Goal: Navigation & Orientation: Find specific page/section

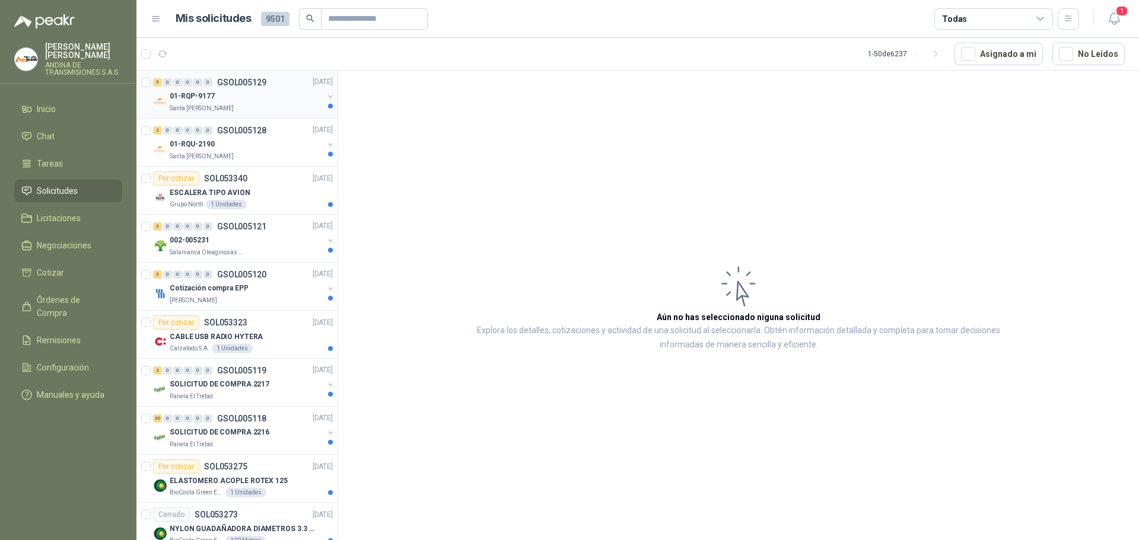
click at [232, 82] on p "GSOL005129" at bounding box center [241, 82] width 49 height 8
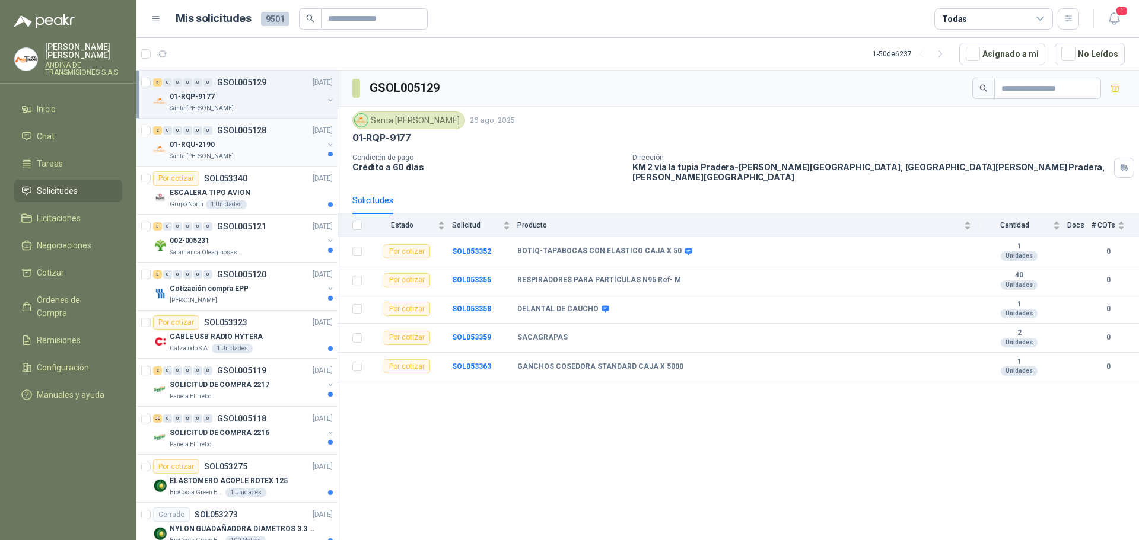
click at [221, 128] on p "GSOL005128" at bounding box center [241, 130] width 49 height 8
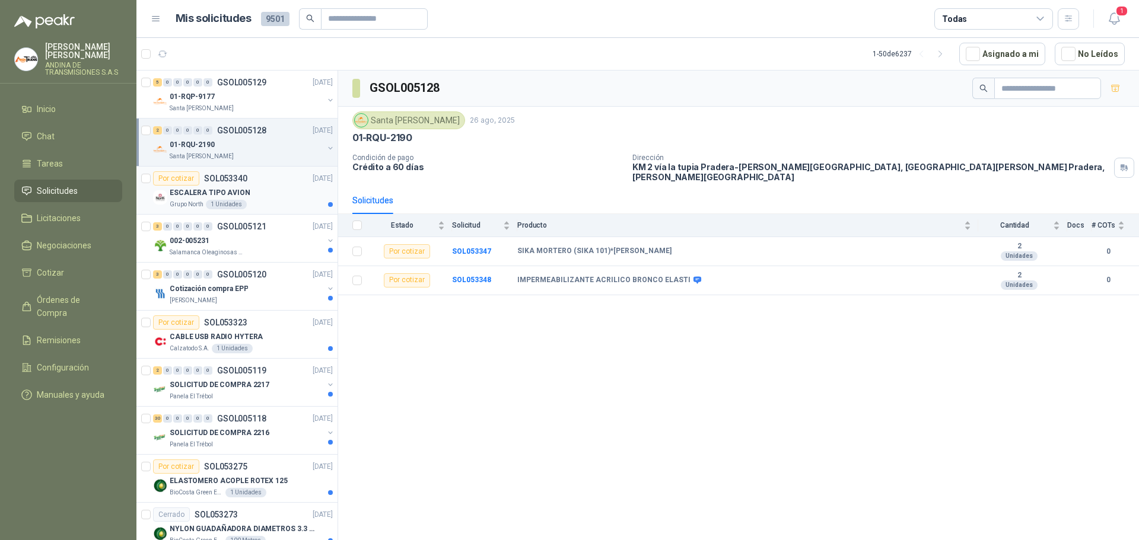
click at [225, 178] on p "SOL053340" at bounding box center [225, 178] width 43 height 8
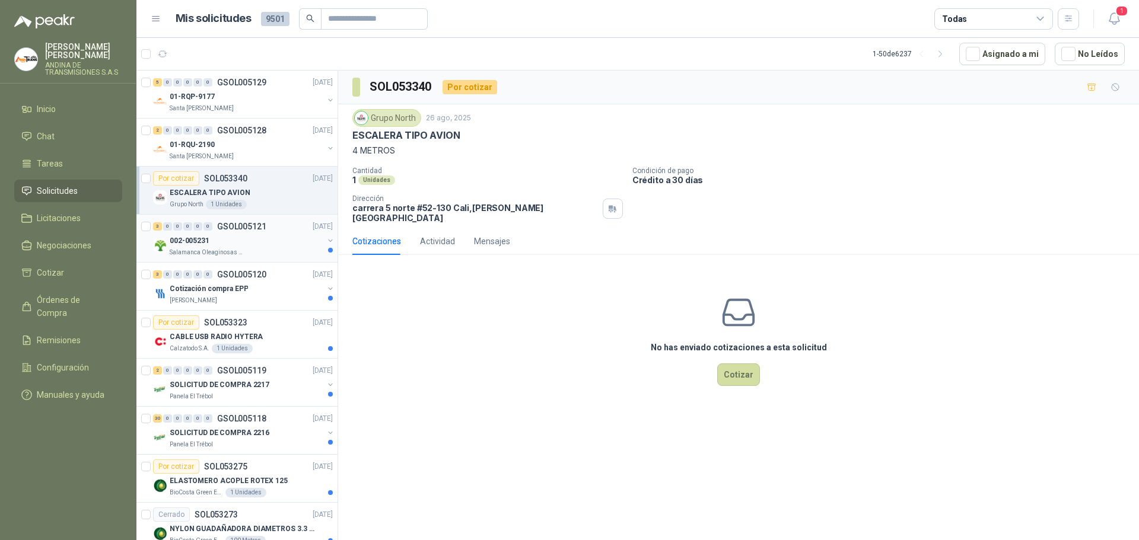
click at [230, 223] on p "GSOL005121" at bounding box center [241, 226] width 49 height 8
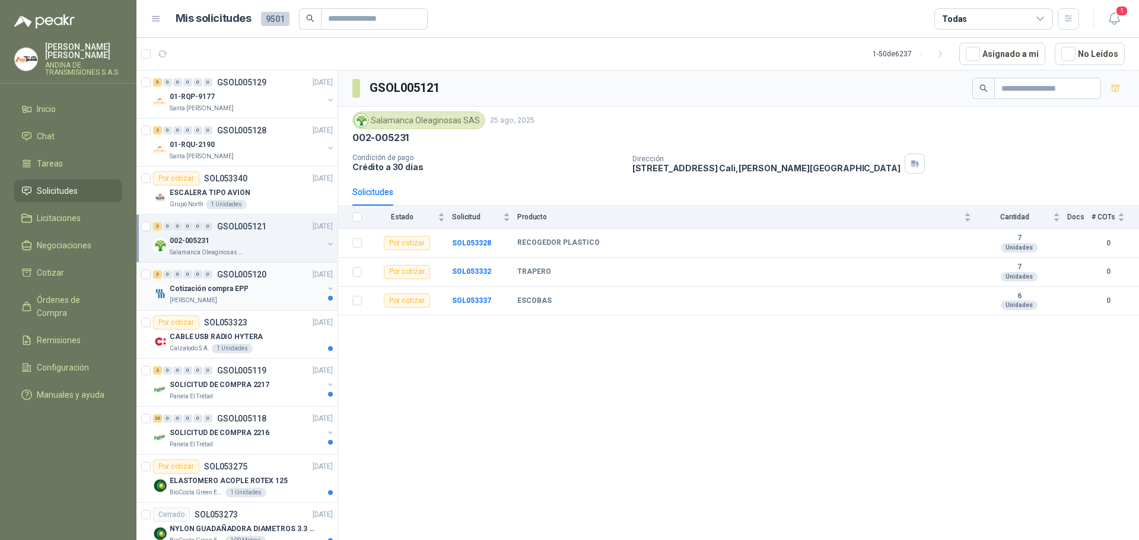
click at [254, 271] on p "GSOL005120" at bounding box center [241, 274] width 49 height 8
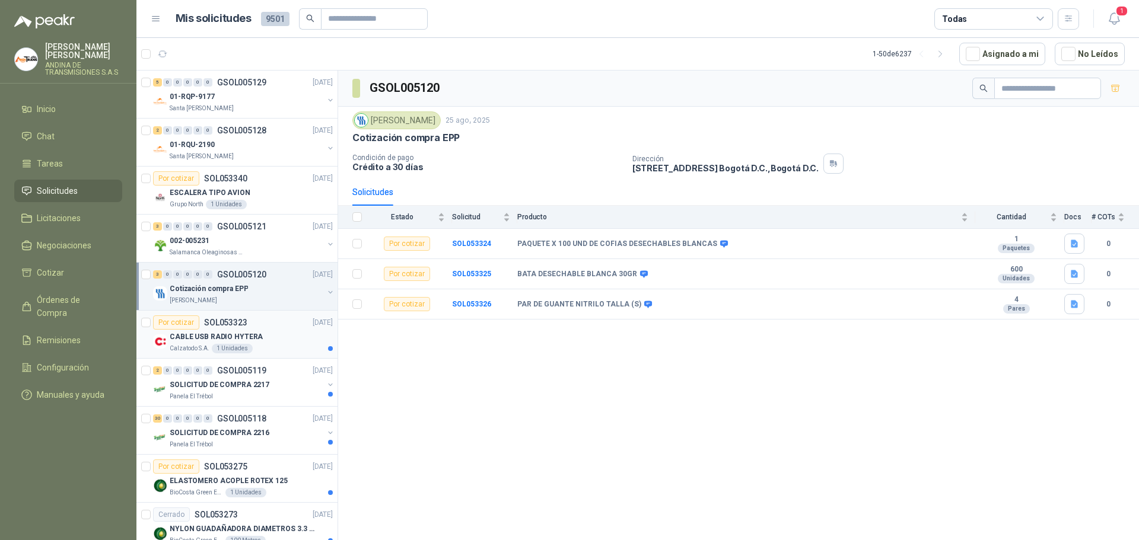
click at [227, 325] on p "SOL053323" at bounding box center [225, 322] width 43 height 8
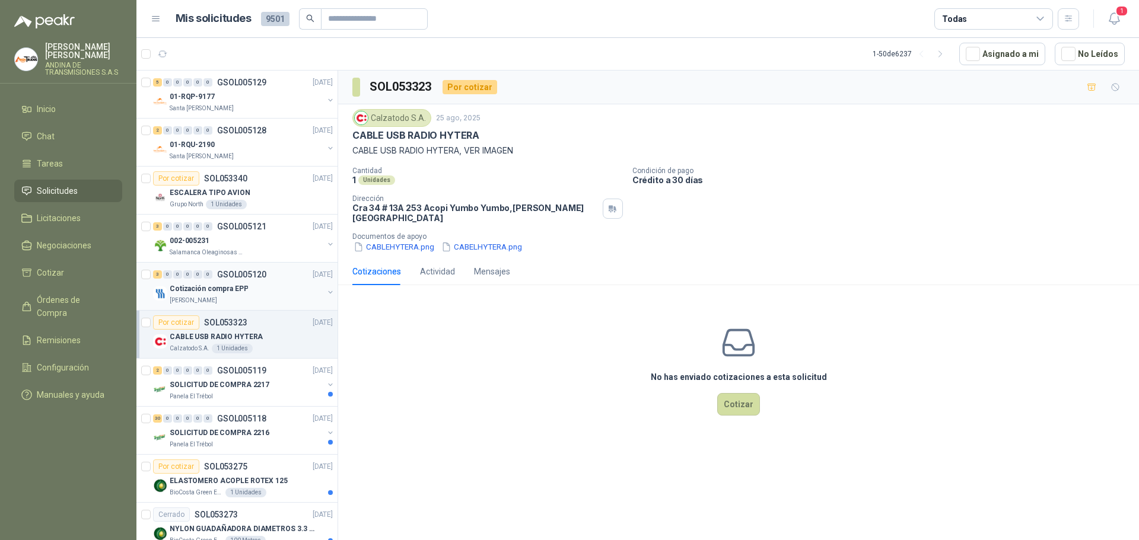
scroll to position [119, 0]
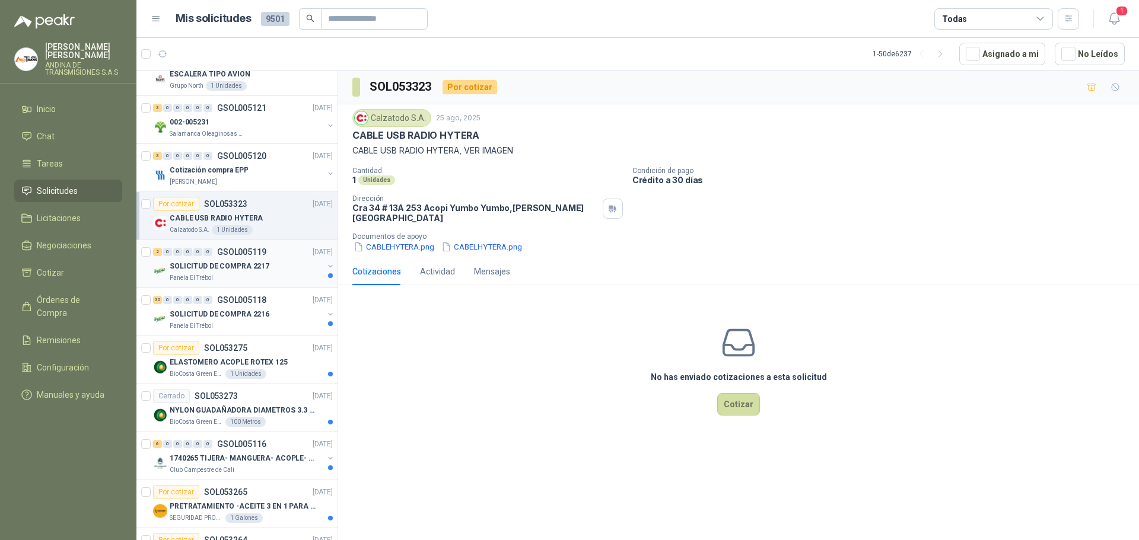
click at [237, 249] on p "GSOL005119" at bounding box center [241, 252] width 49 height 8
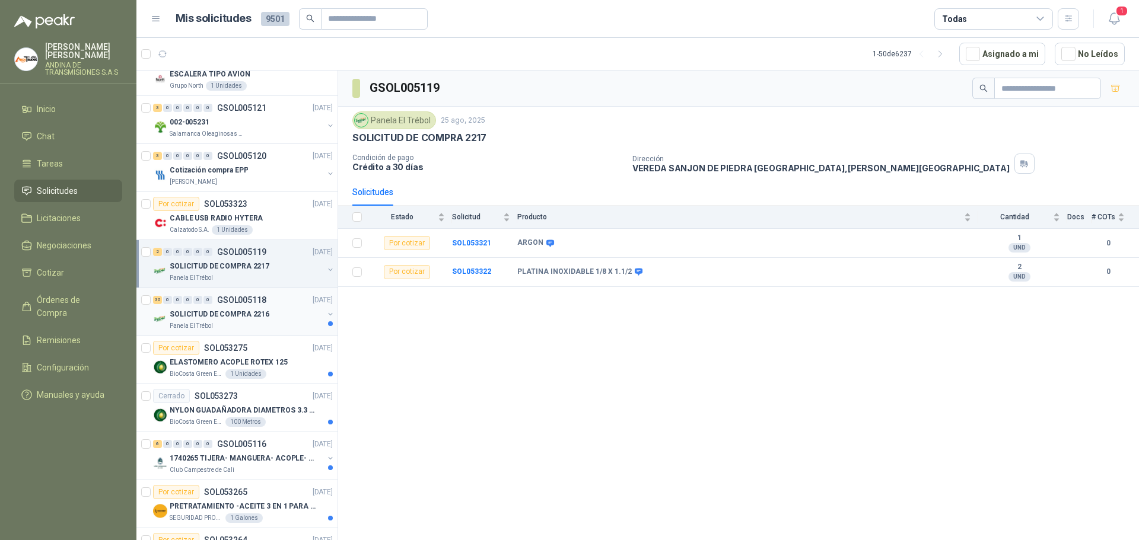
click at [256, 301] on p "GSOL005118" at bounding box center [241, 300] width 49 height 8
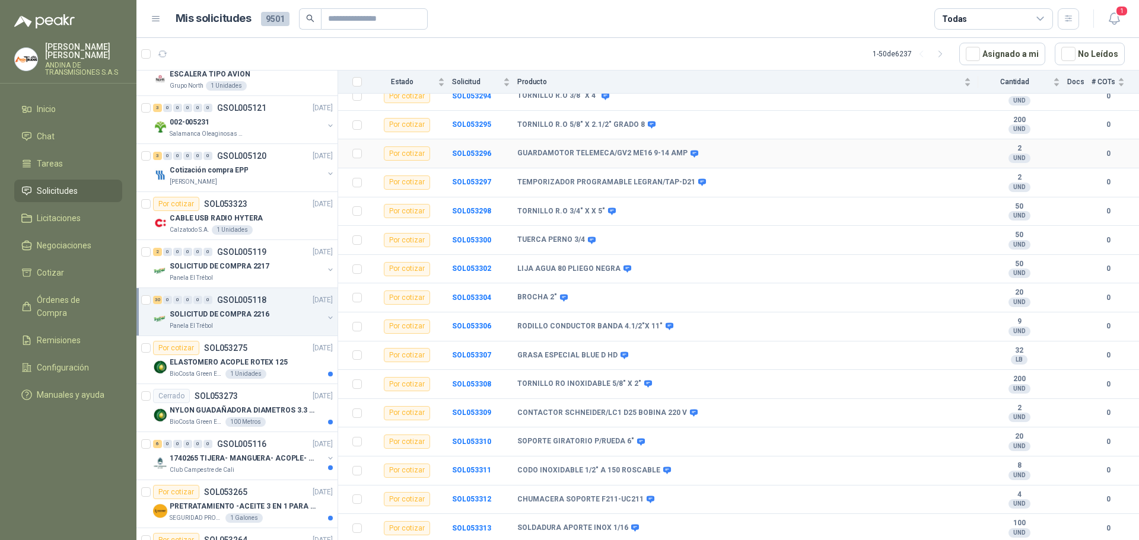
scroll to position [474, 0]
